Goal: Task Accomplishment & Management: Complete application form

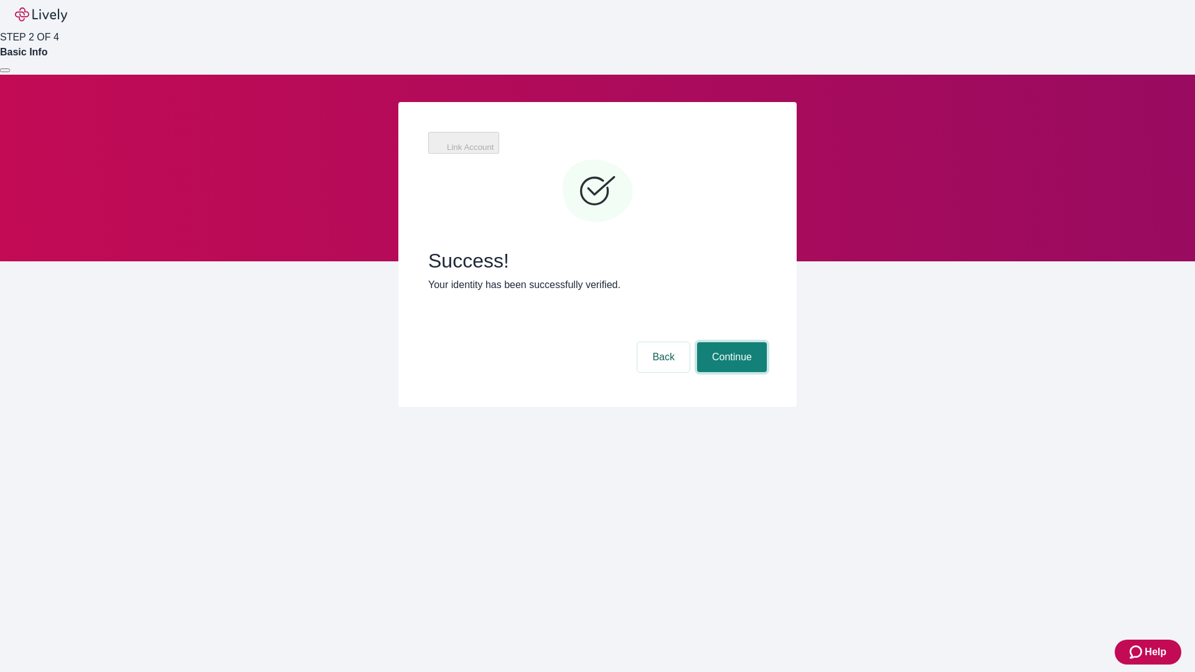
click at [730, 342] on button "Continue" at bounding box center [732, 357] width 70 height 30
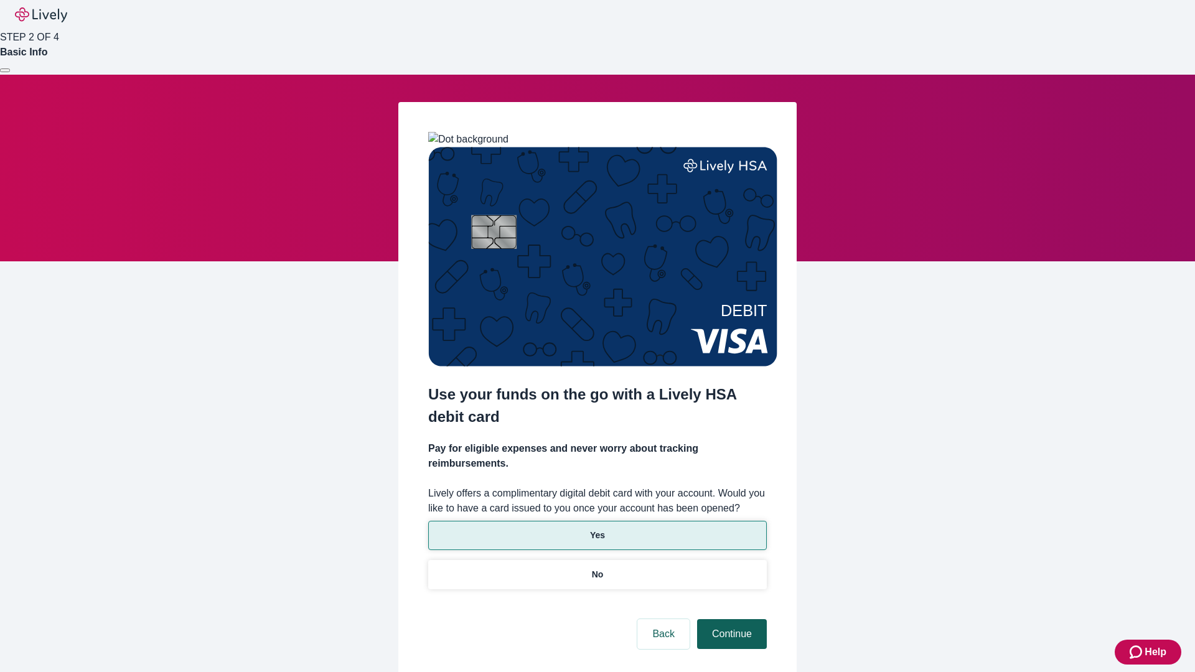
click at [597, 529] on p "Yes" at bounding box center [597, 535] width 15 height 13
click at [730, 619] on button "Continue" at bounding box center [732, 634] width 70 height 30
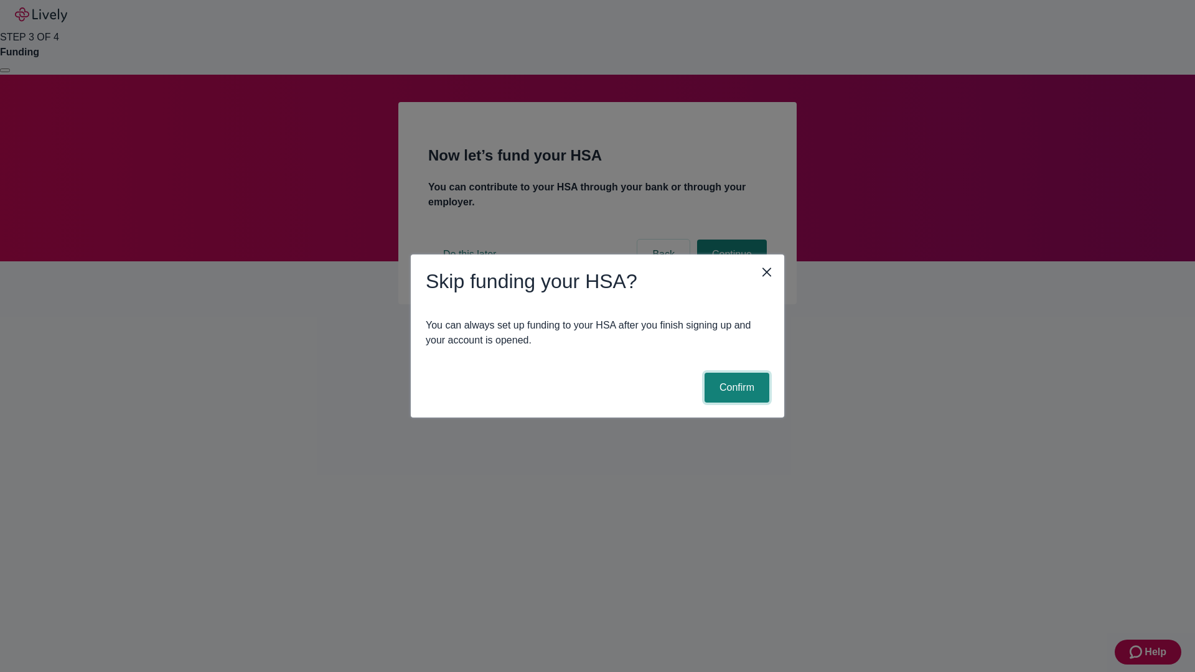
click at [735, 388] on button "Confirm" at bounding box center [737, 388] width 65 height 30
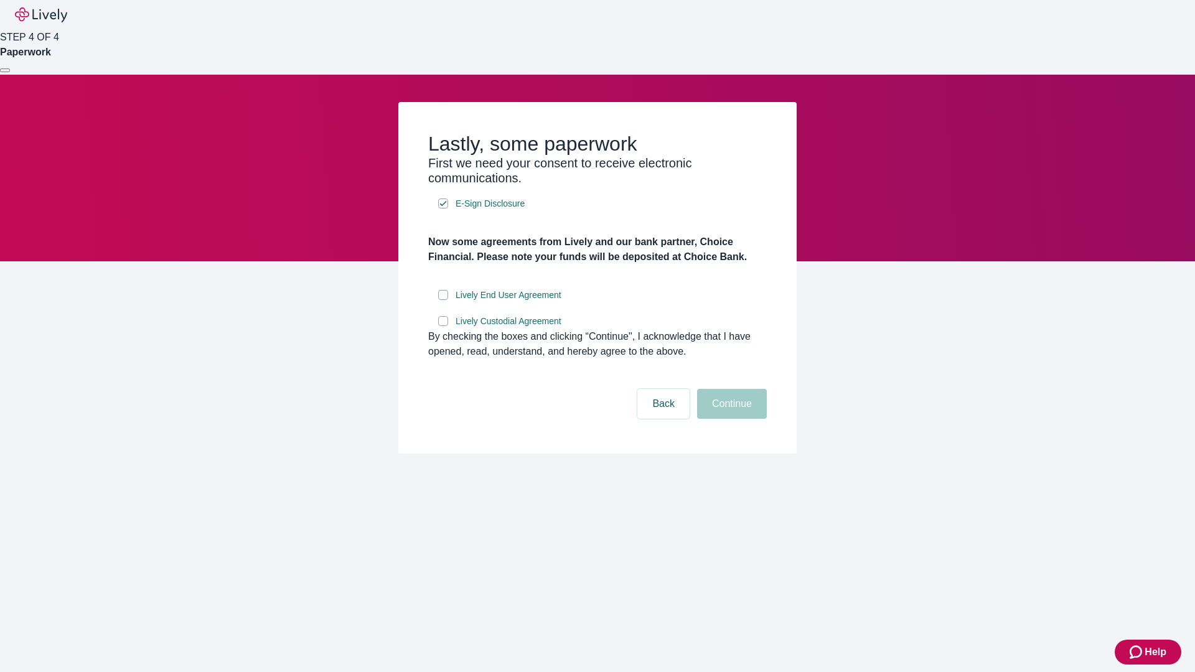
click at [443, 300] on input "Lively End User Agreement" at bounding box center [443, 295] width 10 height 10
checkbox input "true"
click at [443, 326] on input "Lively Custodial Agreement" at bounding box center [443, 321] width 10 height 10
checkbox input "true"
click at [730, 419] on button "Continue" at bounding box center [732, 404] width 70 height 30
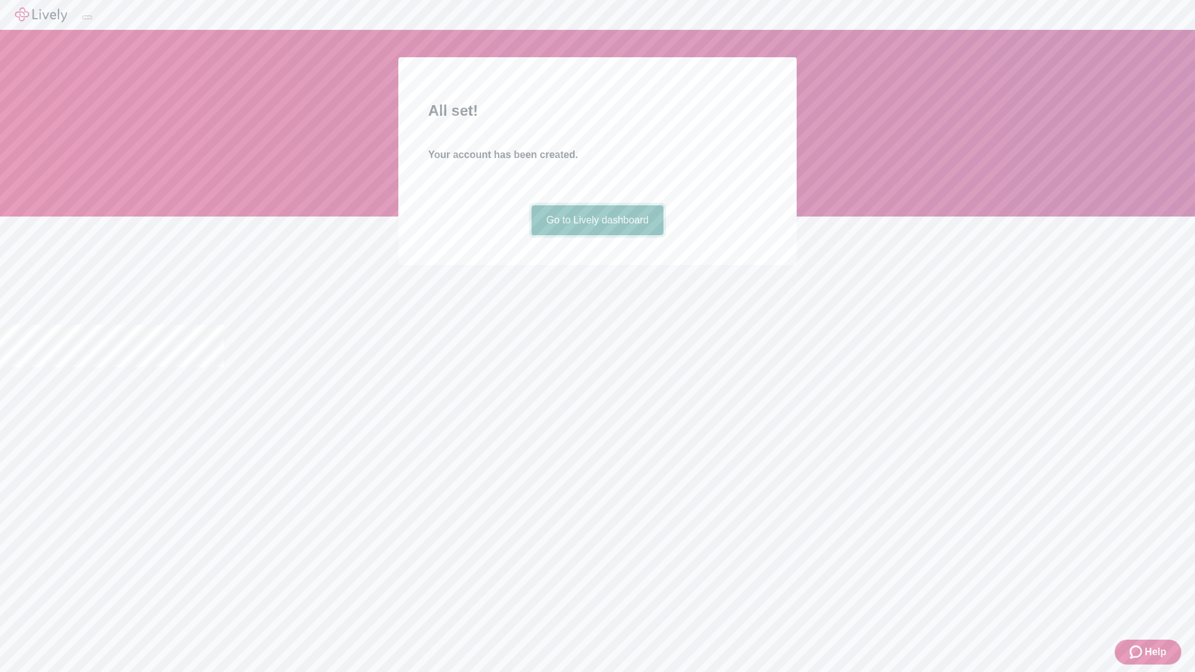
click at [597, 235] on link "Go to Lively dashboard" at bounding box center [598, 220] width 133 height 30
